Goal: Complete application form: Complete application form

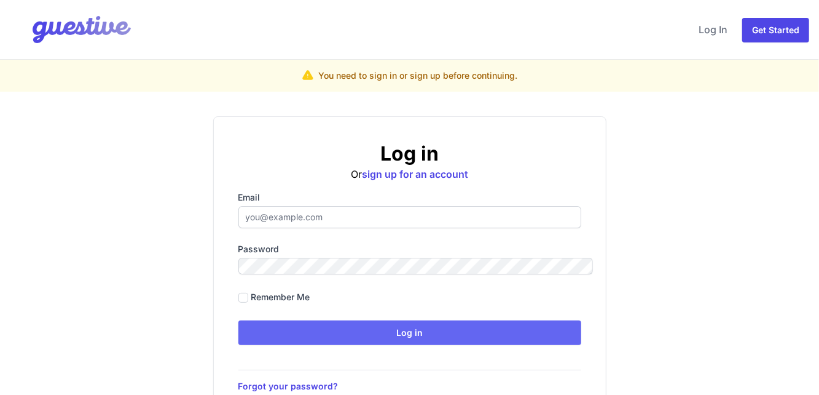
type input "[EMAIL_ADDRESS][DOMAIN_NAME]"
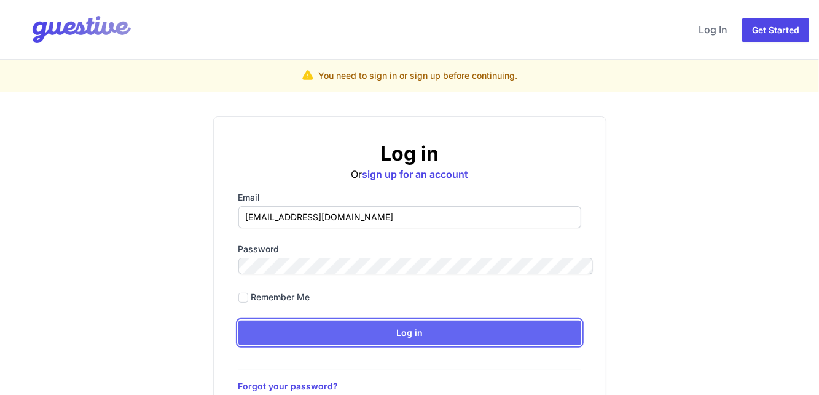
click at [333, 320] on input "Log in" at bounding box center [409, 332] width 343 height 25
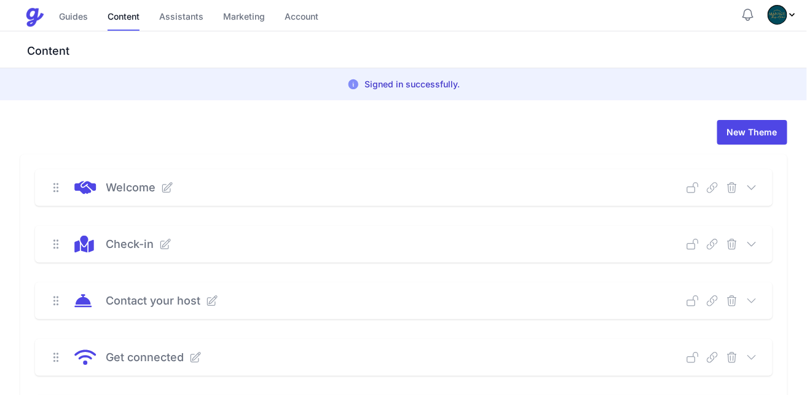
click at [42, 11] on div "Guides Content Assistants Marketing Account" at bounding box center [383, 17] width 716 height 25
click at [59, 11] on link "Guides" at bounding box center [73, 17] width 29 height 26
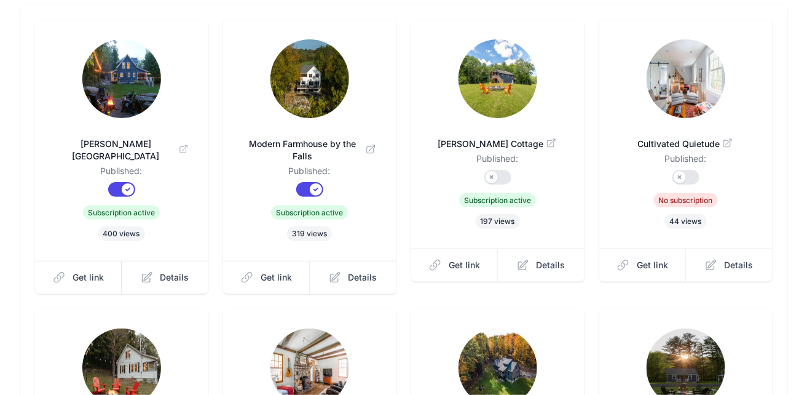
scroll to position [82, 0]
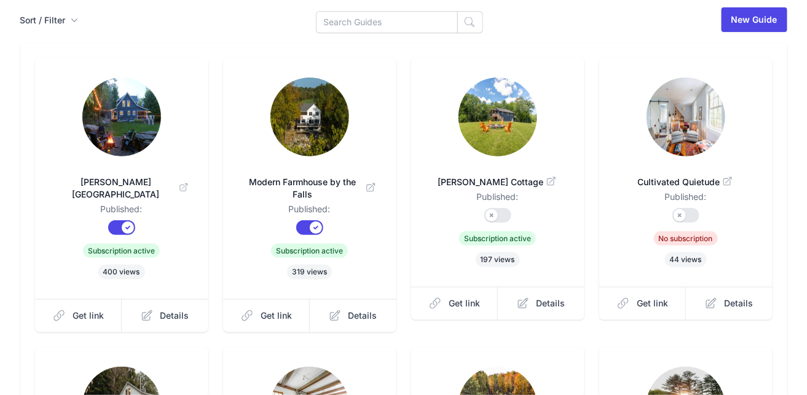
click at [514, 90] on img at bounding box center [498, 116] width 79 height 79
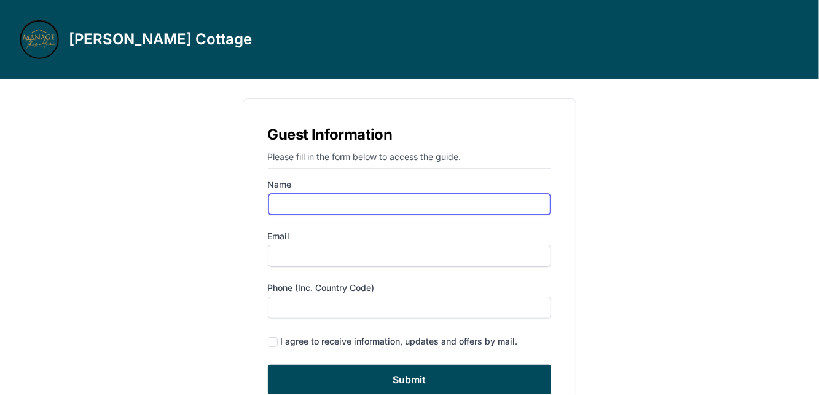
click at [448, 193] on input "Name" at bounding box center [410, 204] width 284 height 22
type input "[PERSON_NAME]"
type input "[EMAIL_ADDRESS][DOMAIN_NAME]"
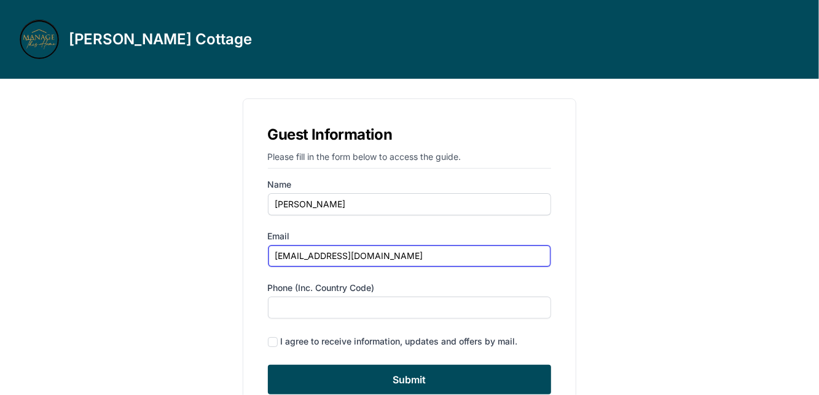
type input "6463896677"
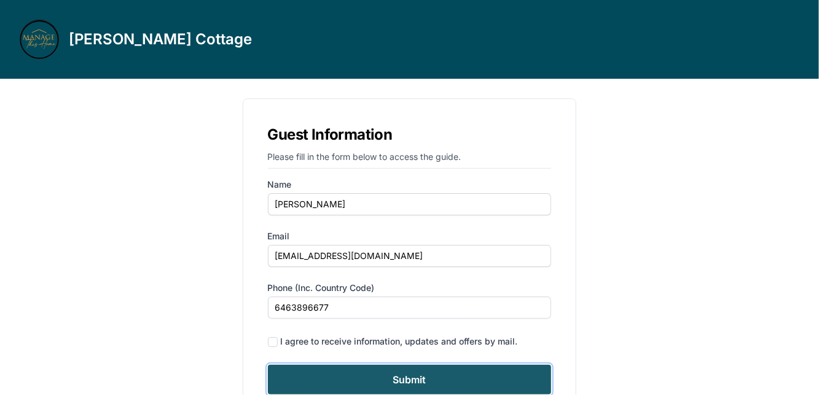
click at [405, 364] on input "Submit" at bounding box center [410, 379] width 284 height 30
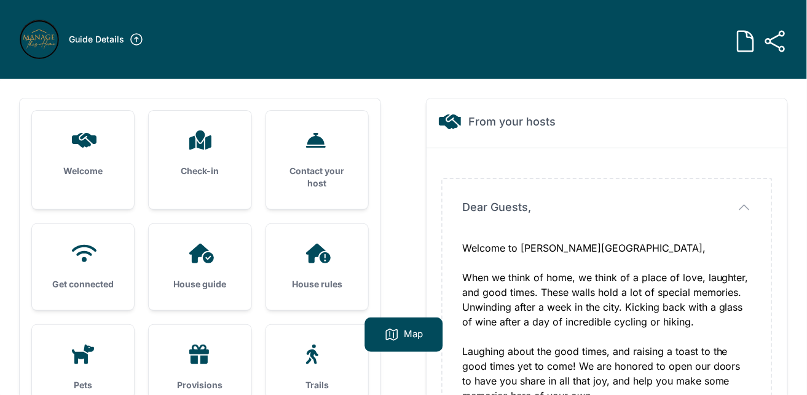
click at [205, 224] on div "House guide" at bounding box center [200, 267] width 102 height 86
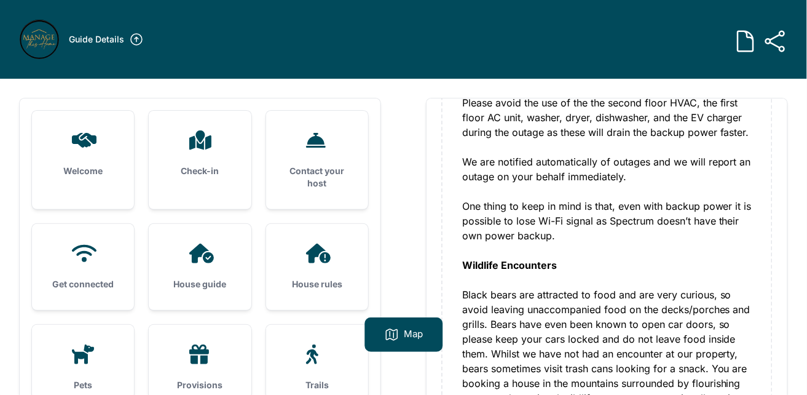
scroll to position [1182, 0]
